Goal: Information Seeking & Learning: Learn about a topic

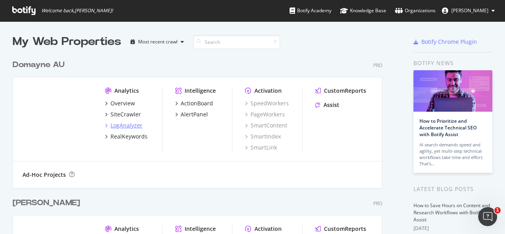
click at [130, 125] on div "LogAnalyzer" at bounding box center [127, 126] width 32 height 8
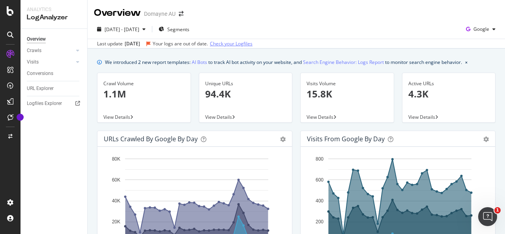
click at [234, 45] on link "Check your Logfiles" at bounding box center [231, 43] width 43 height 7
click at [493, 30] on icon "button" at bounding box center [494, 29] width 3 height 5
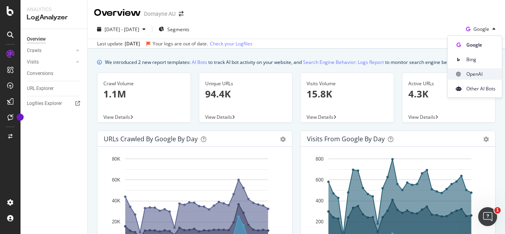
click at [469, 75] on span "OpenAI" at bounding box center [481, 74] width 29 height 7
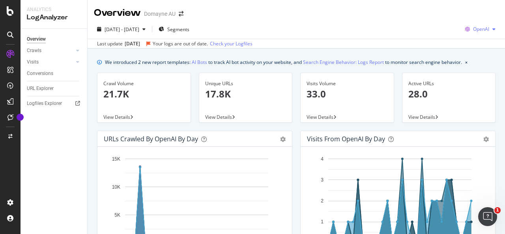
click at [481, 25] on div "OpenAI" at bounding box center [480, 29] width 37 height 12
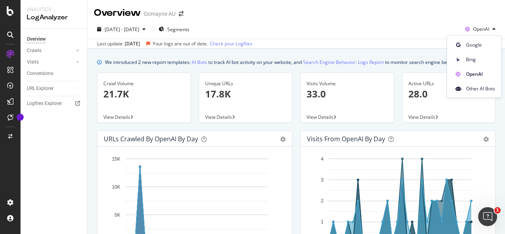
click at [376, 23] on div "[DATE] - [DATE] Segments OpenAI" at bounding box center [297, 31] width 418 height 16
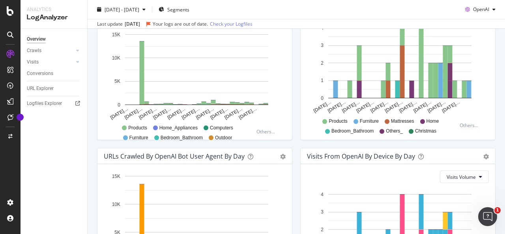
scroll to position [423, 0]
